Goal: Information Seeking & Learning: Learn about a topic

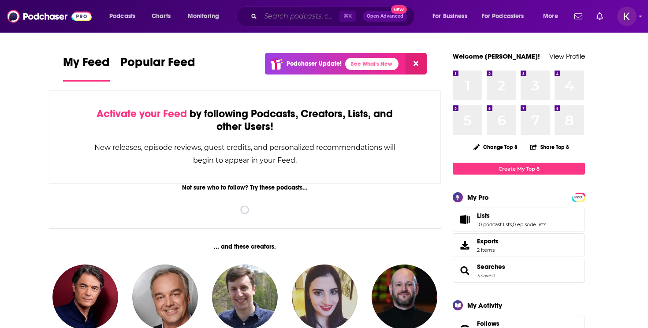
click at [301, 19] on input "Search podcasts, credits, & more..." at bounding box center [299, 16] width 79 height 14
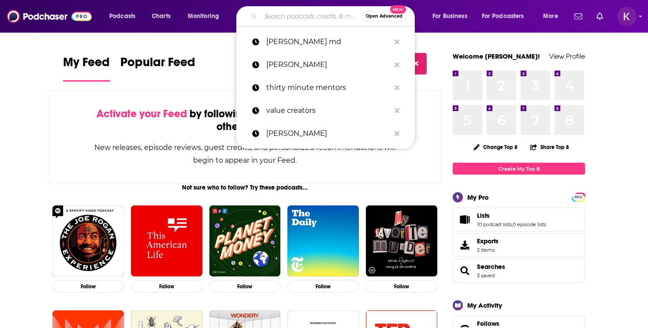
paste input "THE SCHOLAR WEALTH PODCAST"
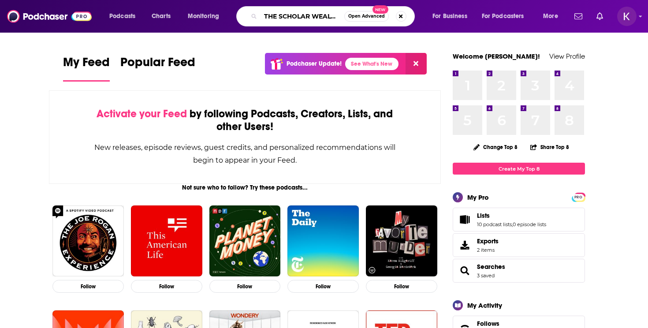
scroll to position [0, 34]
type input "THE SCHOLAR WEALTH PODCAST"
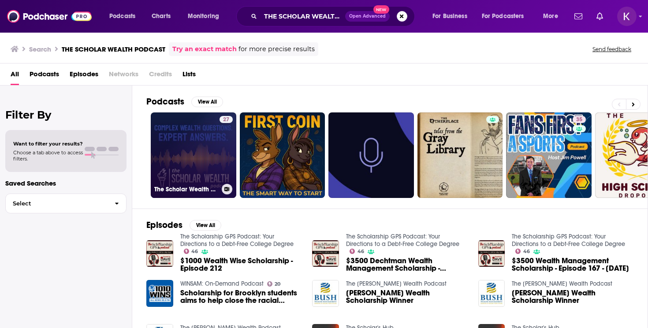
click at [173, 152] on link "27 The Scholar Wealth Podcast" at bounding box center [193, 154] width 85 height 85
